Goal: Navigation & Orientation: Find specific page/section

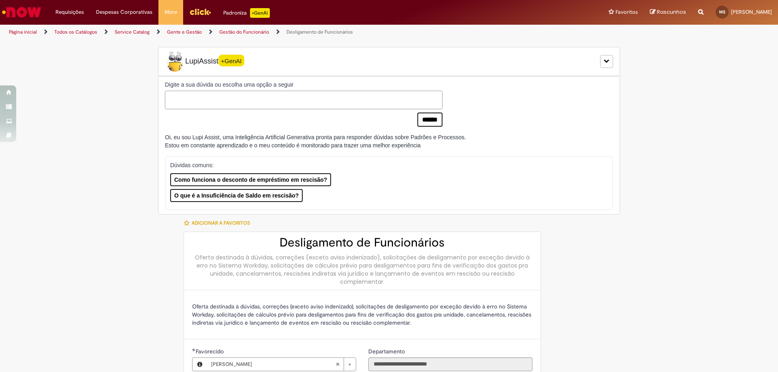
click at [24, 14] on img "Ir para a Homepage" at bounding box center [22, 12] width 42 height 16
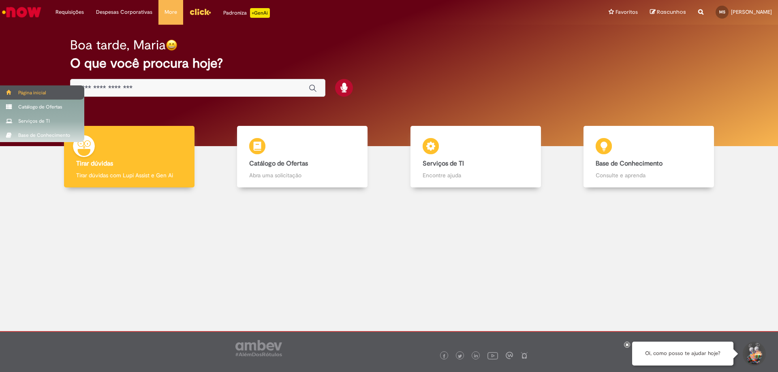
click at [14, 91] on div "Página inicial" at bounding box center [42, 92] width 84 height 14
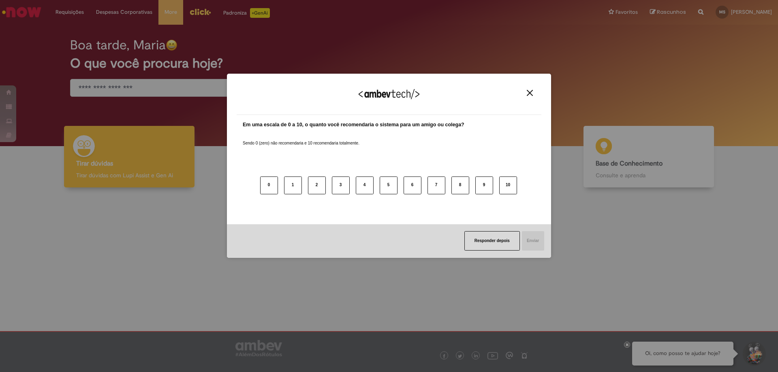
click at [528, 93] on img "Close" at bounding box center [530, 93] width 6 height 6
click at [33, 107] on div "Agradecemos seu feedback! Em uma escala de 0 a 10, o quanto você recomendaria o…" at bounding box center [389, 186] width 778 height 372
click at [482, 247] on button "Responder depois" at bounding box center [491, 240] width 55 height 19
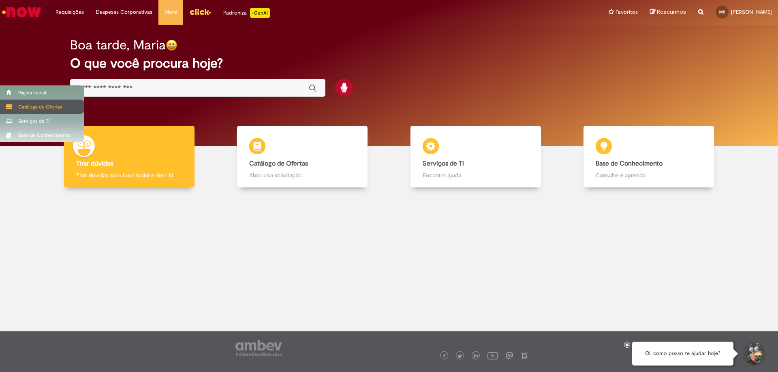
click at [44, 107] on div "Catálogo de Ofertas" at bounding box center [42, 107] width 84 height 14
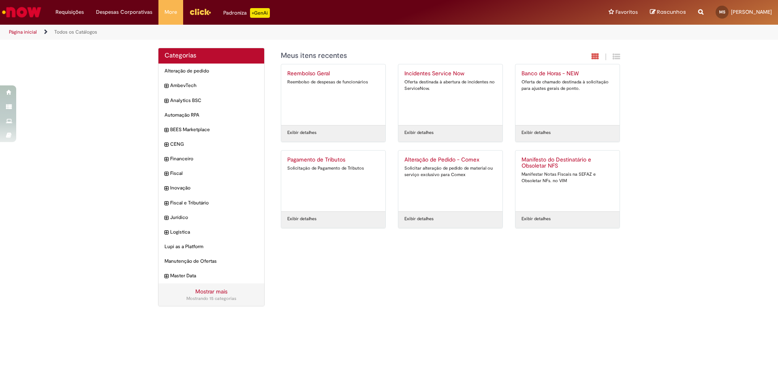
drag, startPoint x: 631, startPoint y: 5, endPoint x: 538, endPoint y: 267, distance: 278.5
click at [538, 267] on div "Categorias Alteração de pedido Itens AmbevTech Itens Analytics BSC Itens Automa…" at bounding box center [389, 181] width 474 height 267
